Goal: Communication & Community: Answer question/provide support

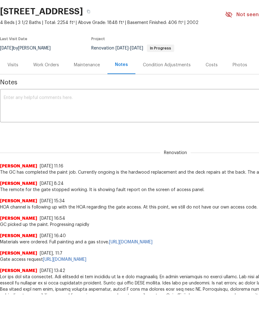
scroll to position [39, 0]
click at [46, 64] on div "Work Orders" at bounding box center [46, 65] width 26 height 6
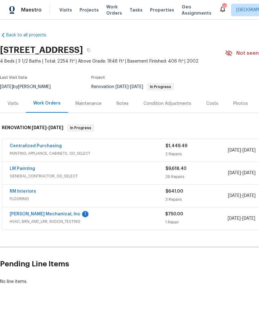
click at [21, 191] on link "RM Interiors" at bounding box center [23, 191] width 26 height 4
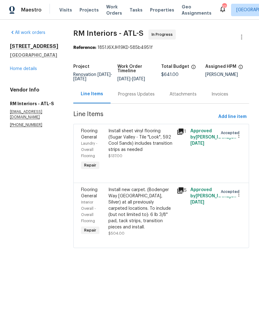
click at [138, 99] on div "Progress Updates" at bounding box center [137, 94] width 52 height 18
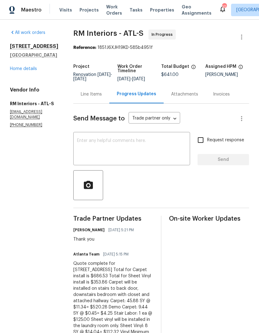
click at [203, 141] on input "Request response" at bounding box center [200, 139] width 13 height 13
checkbox input "true"
click at [139, 145] on textarea at bounding box center [131, 149] width 109 height 22
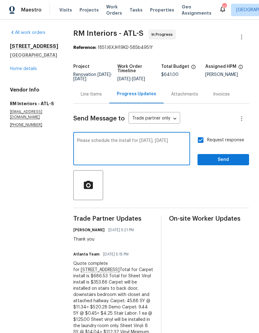
type textarea "Please schedule the install for [DATE], [DATE]"
click at [228, 159] on span "Send" at bounding box center [224, 160] width 42 height 8
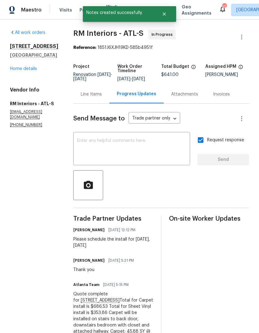
click at [25, 71] on link "Home details" at bounding box center [23, 69] width 27 height 4
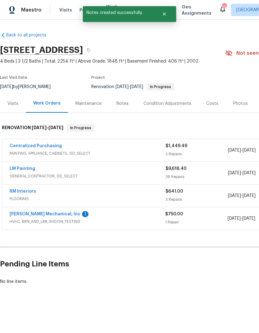
click at [123, 103] on div "Notes" at bounding box center [123, 103] width 12 height 6
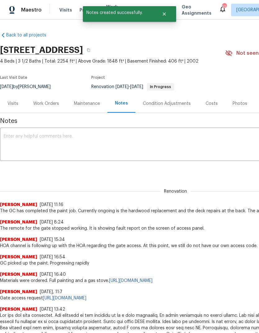
click at [90, 141] on textarea at bounding box center [176, 145] width 344 height 22
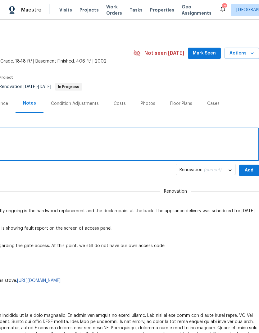
scroll to position [0, 92]
type textarea "Carpet replacement schedule for [DATE]"
click at [248, 171] on span "Add" at bounding box center [249, 170] width 10 height 8
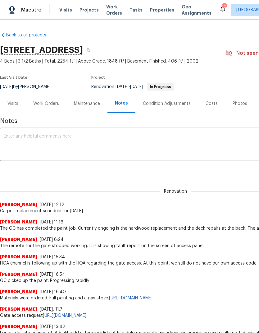
scroll to position [0, 0]
click at [106, 137] on textarea at bounding box center [176, 145] width 344 height 22
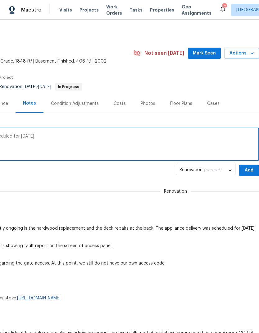
scroll to position [0, 92]
type textarea "The range replacement and delivery is scheduled for [DATE]"
click at [250, 169] on span "Add" at bounding box center [249, 170] width 10 height 8
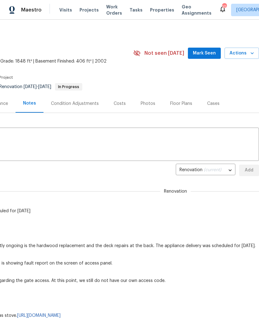
click at [203, 53] on span "Mark Seen" at bounding box center [204, 53] width 23 height 8
